Goal: Transaction & Acquisition: Purchase product/service

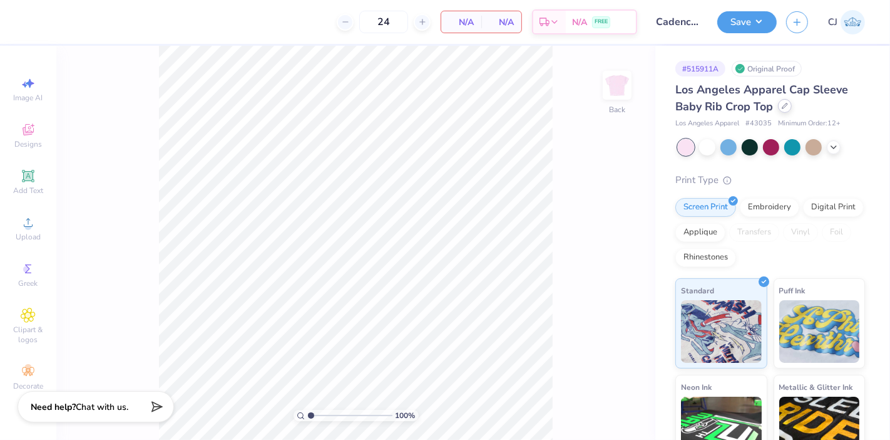
click at [783, 106] on icon at bounding box center [785, 106] width 6 height 6
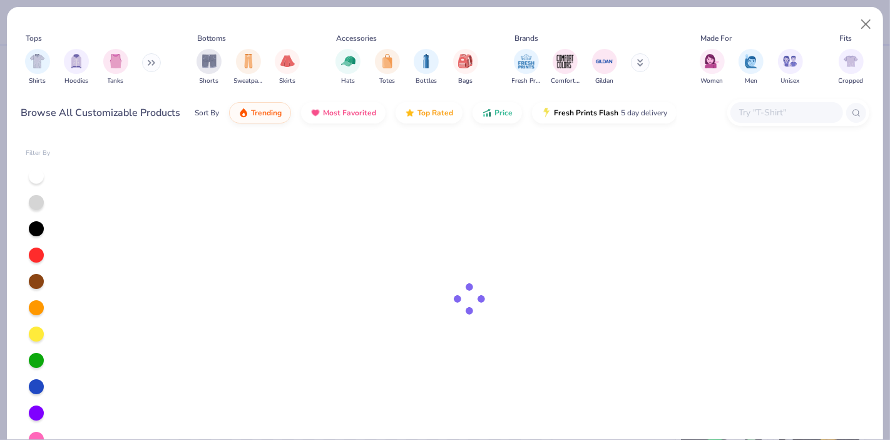
click at [774, 116] on input "text" at bounding box center [786, 112] width 96 height 14
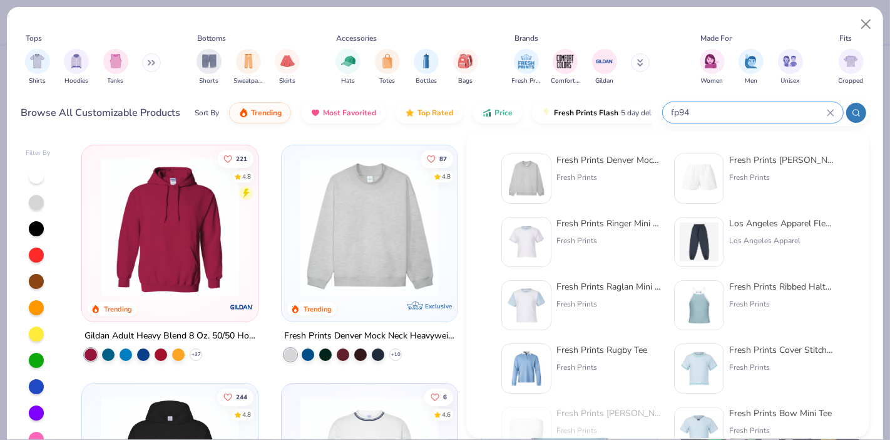
type input "fp94"
click at [596, 158] on div "Fresh Prints Denver Mock Neck Heavyweight Sweatshirt" at bounding box center [609, 159] width 105 height 13
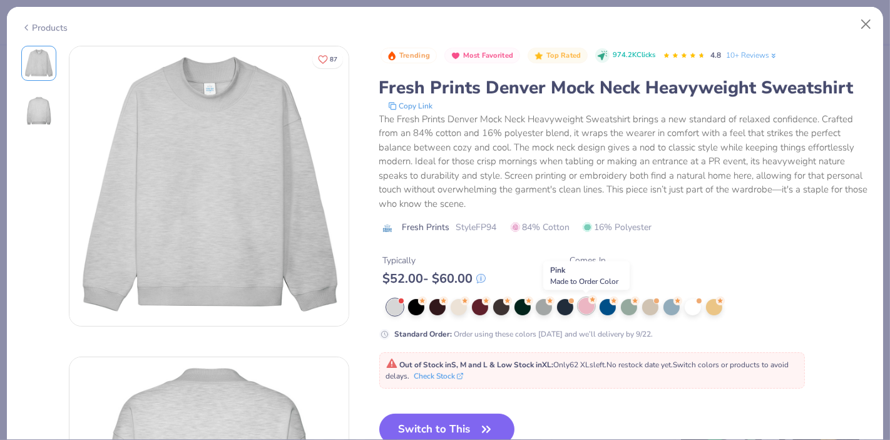
click at [589, 305] on div at bounding box center [587, 305] width 16 height 16
